Goal: Task Accomplishment & Management: Use online tool/utility

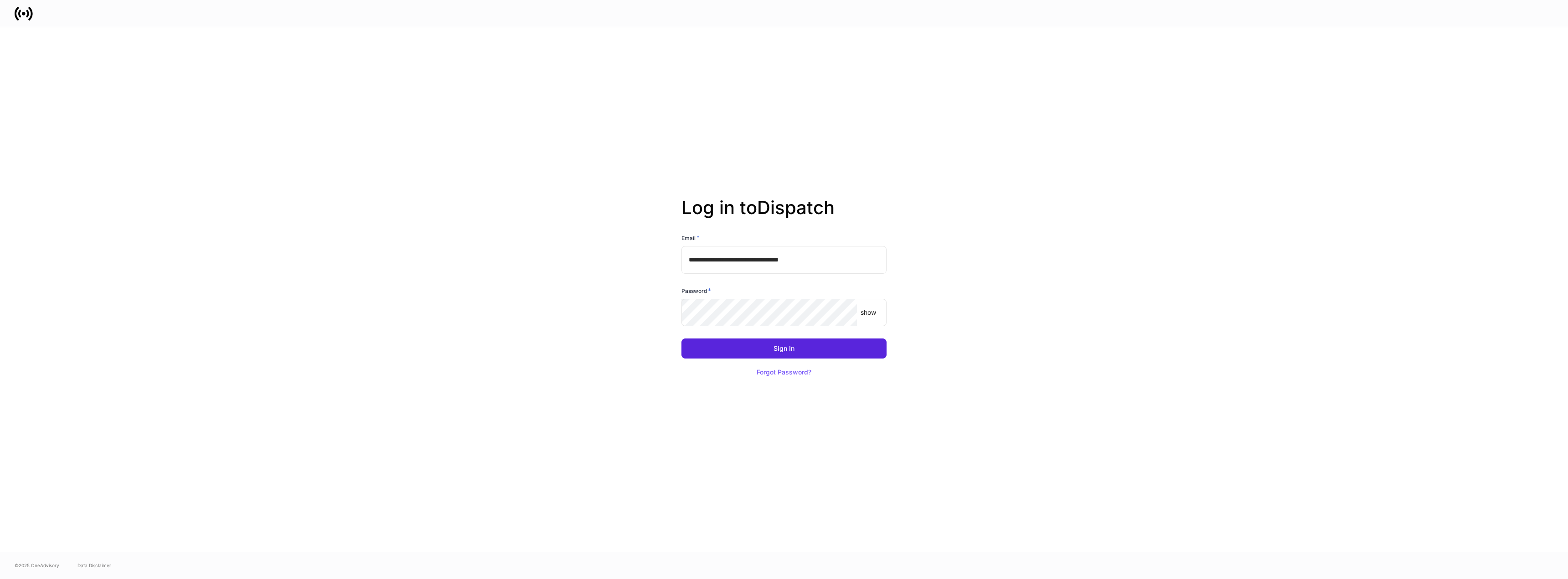
click at [796, 260] on input "**********" at bounding box center [784, 259] width 205 height 27
type input "**********"
click at [780, 347] on div "Sign In" at bounding box center [784, 348] width 21 height 6
